Goal: Manage account settings

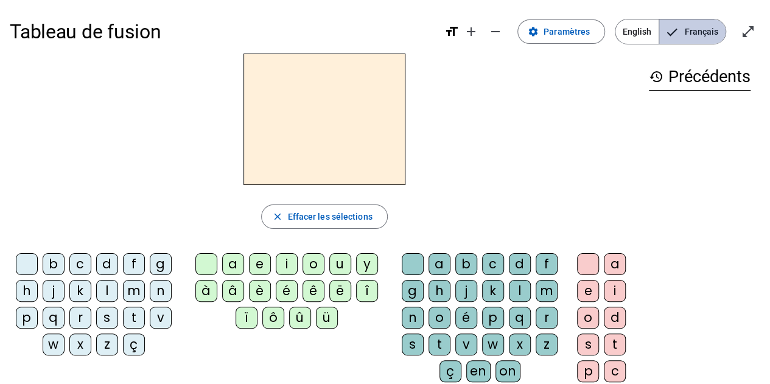
click at [689, 42] on span "Français" at bounding box center [692, 31] width 66 height 24
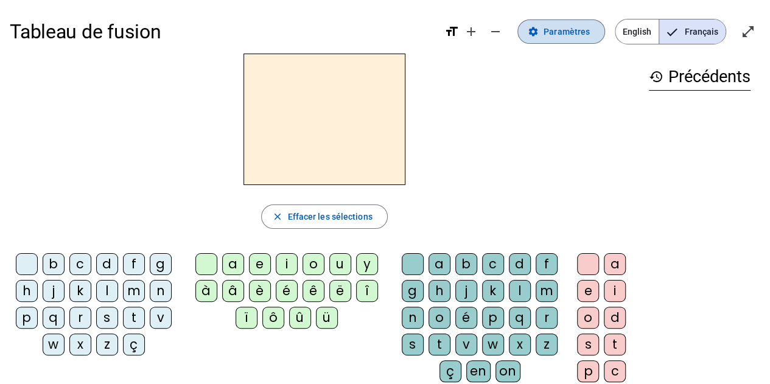
click at [570, 38] on span "Paramètres" at bounding box center [567, 31] width 46 height 15
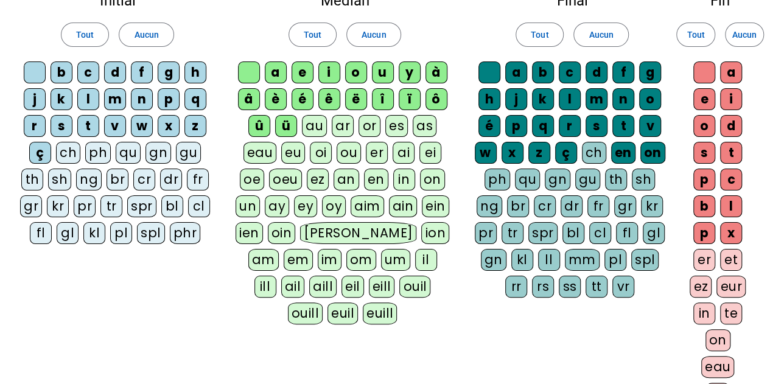
scroll to position [80, 0]
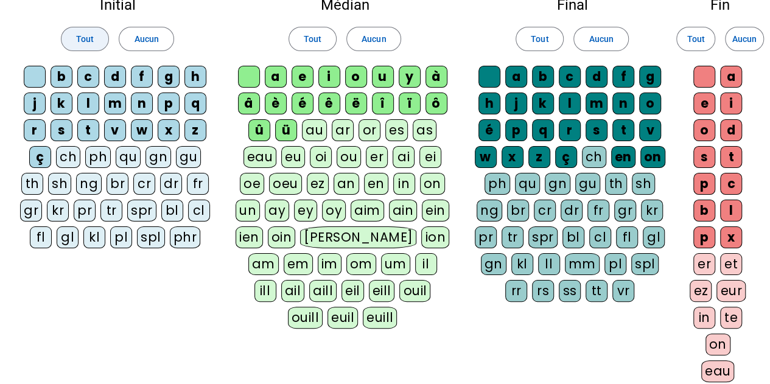
click at [84, 33] on span "Tout" at bounding box center [85, 39] width 18 height 15
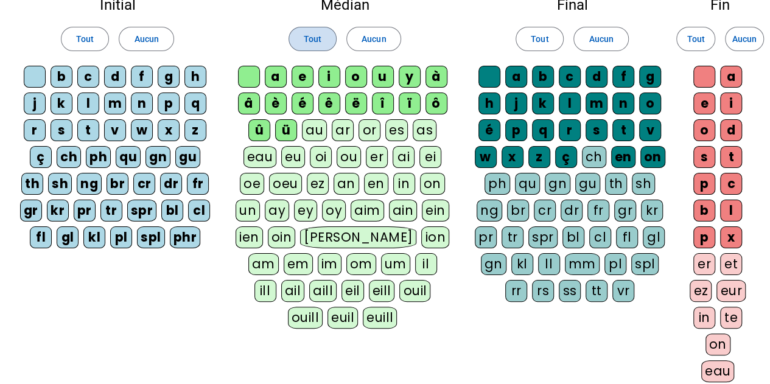
click at [312, 37] on span "Tout" at bounding box center [313, 39] width 18 height 15
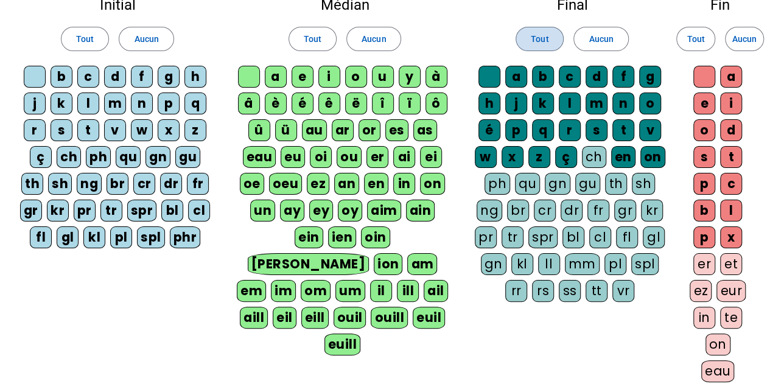
click at [533, 38] on span "Tout" at bounding box center [540, 39] width 18 height 15
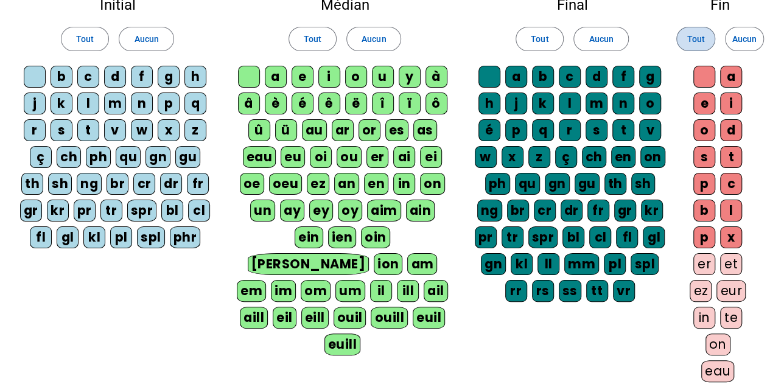
click at [696, 41] on span "Tout" at bounding box center [696, 39] width 18 height 15
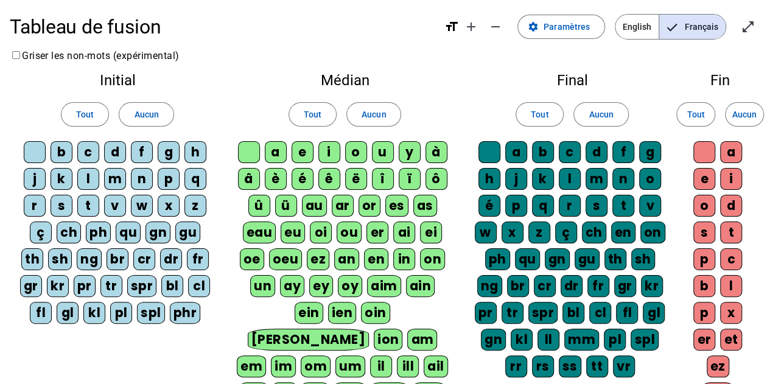
scroll to position [0, 0]
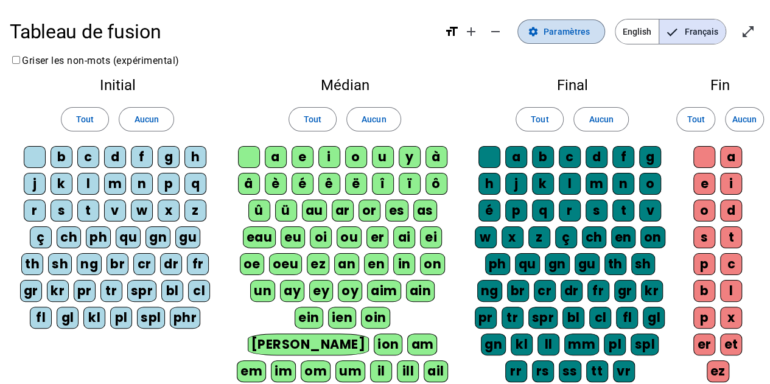
click at [565, 32] on span "Paramètres" at bounding box center [567, 31] width 46 height 15
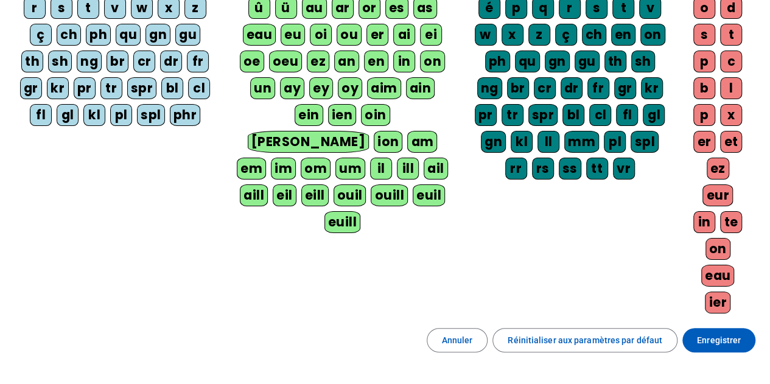
scroll to position [205, 0]
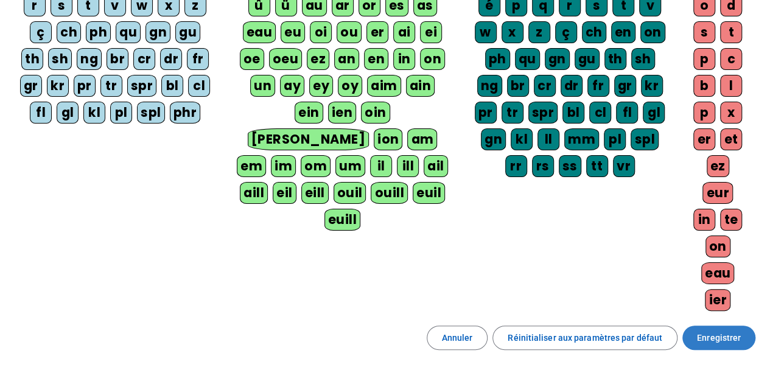
click at [696, 323] on span at bounding box center [718, 337] width 73 height 29
